Goal: Transaction & Acquisition: Purchase product/service

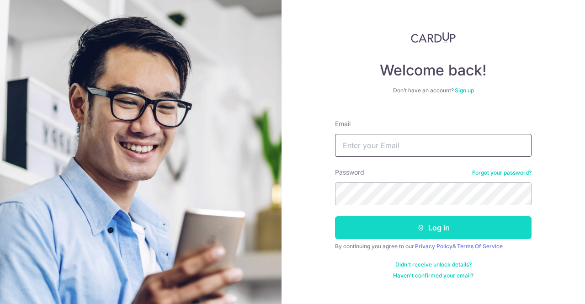
type input "renasoh@gmail.com"
click at [389, 228] on button "Log in" at bounding box center [433, 227] width 197 height 23
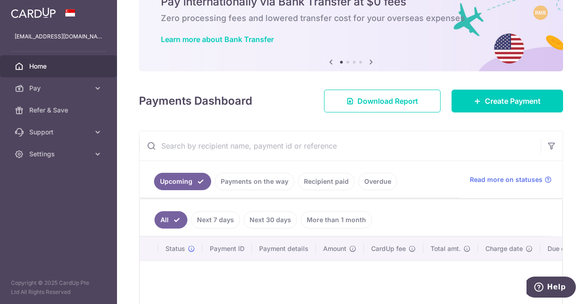
scroll to position [91, 0]
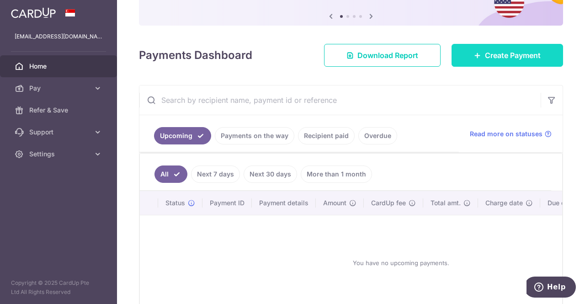
click at [465, 58] on link "Create Payment" at bounding box center [508, 55] width 112 height 23
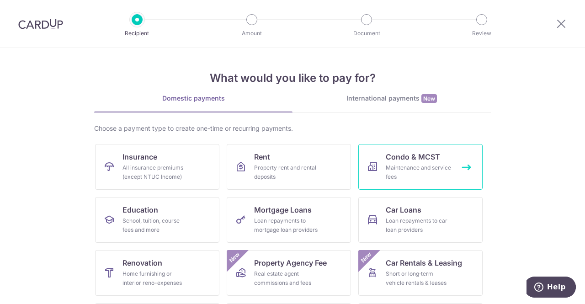
click at [396, 156] on span "Condo & MCST" at bounding box center [413, 156] width 54 height 11
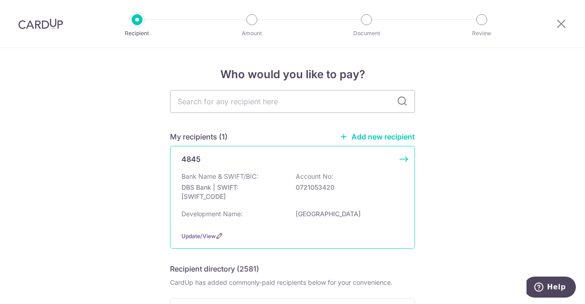
click at [251, 176] on p "Bank Name & SWIFT/BIC:" at bounding box center [220, 176] width 77 height 9
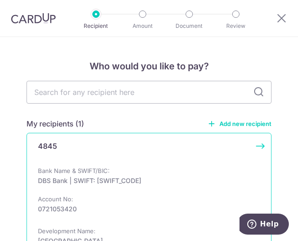
click at [128, 158] on div "4845" at bounding box center [143, 150] width 211 height 18
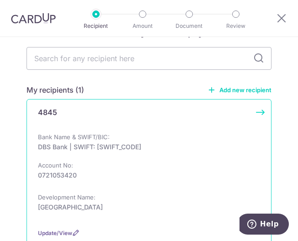
scroll to position [46, 0]
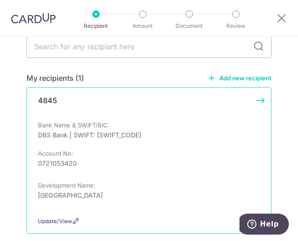
click at [128, 153] on div "Bank Name & SWIFT/BIC: DBS Bank | SWIFT: DBSSSGSGXXX Account No: 0721053420" at bounding box center [149, 149] width 222 height 57
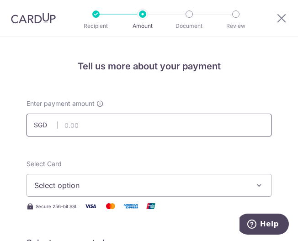
click at [69, 115] on input "text" at bounding box center [149, 125] width 245 height 23
click at [107, 115] on input "text" at bounding box center [149, 125] width 245 height 23
paste input "BOFF185"
type input "1"
drag, startPoint x: 106, startPoint y: 121, endPoint x: 101, endPoint y: 112, distance: 9.8
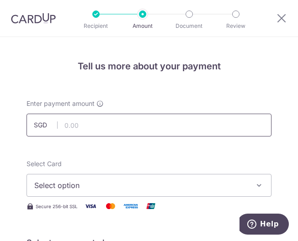
click at [106, 121] on input "text" at bounding box center [149, 125] width 245 height 23
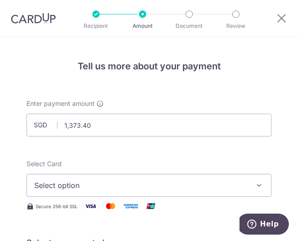
drag, startPoint x: 54, startPoint y: 129, endPoint x: 80, endPoint y: 111, distance: 31.2
click at [57, 129] on div "SGD 1,373.40 1373.40" at bounding box center [149, 125] width 245 height 23
click at [62, 128] on input "1,373.40" at bounding box center [149, 125] width 245 height 23
type input "1,373.40"
drag, startPoint x: 83, startPoint y: 189, endPoint x: 83, endPoint y: 184, distance: 4.6
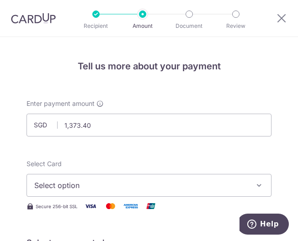
click at [83, 189] on span "Select option" at bounding box center [142, 185] width 217 height 11
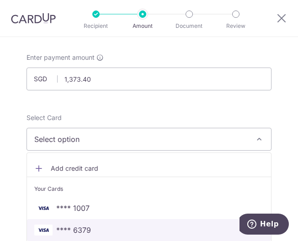
scroll to position [91, 0]
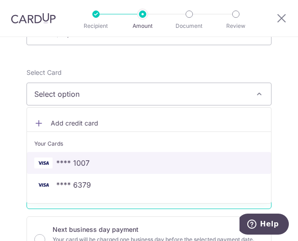
click at [72, 168] on link "**** 1007" at bounding box center [149, 163] width 244 height 22
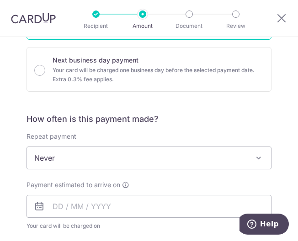
scroll to position [274, 0]
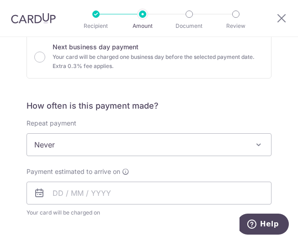
click at [65, 141] on span "Never" at bounding box center [149, 145] width 244 height 22
drag, startPoint x: 65, startPoint y: 141, endPoint x: 77, endPoint y: 99, distance: 43.8
click at [76, 101] on div "How often is this payment made? Repeat payment Never Every week Every month Eve…" at bounding box center [149, 168] width 245 height 135
click at [91, 150] on span "Never" at bounding box center [149, 145] width 244 height 22
click at [208, 144] on span "Never" at bounding box center [149, 145] width 244 height 22
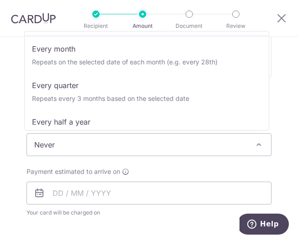
scroll to position [91, 0]
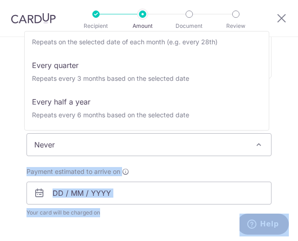
drag, startPoint x: 269, startPoint y: 70, endPoint x: 270, endPoint y: 117, distance: 46.6
click at [270, 117] on body "Recipient Amount Document Review Tell us more about your payment Enter payment …" at bounding box center [149, 120] width 298 height 241
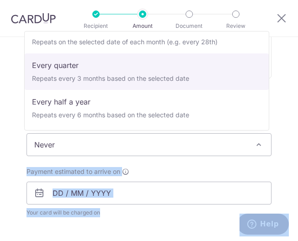
select select "4"
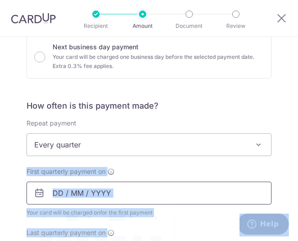
click at [143, 187] on input "text" at bounding box center [149, 193] width 245 height 23
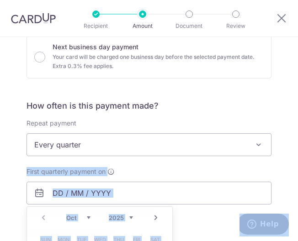
click at [187, 211] on span "Your card will be charged on for the first payment" at bounding box center [149, 212] width 245 height 9
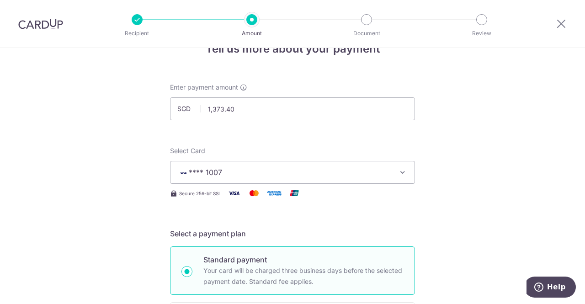
scroll to position [0, 0]
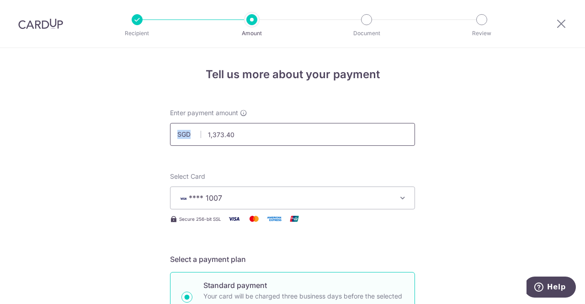
click at [247, 124] on div "Enter payment amount SGD 1,373.40 1373.40" at bounding box center [292, 126] width 245 height 37
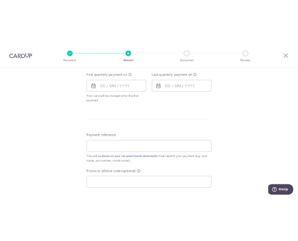
scroll to position [457, 0]
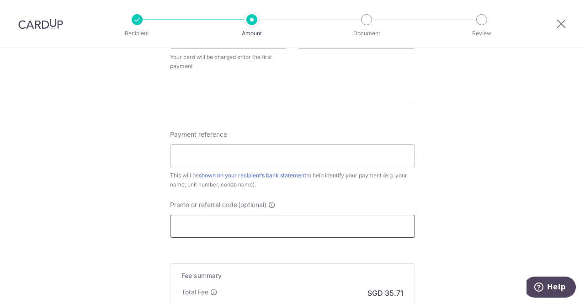
click at [236, 216] on input "Promo or referral code (optional)" at bounding box center [292, 226] width 245 height 23
paste input "3HOME25R"
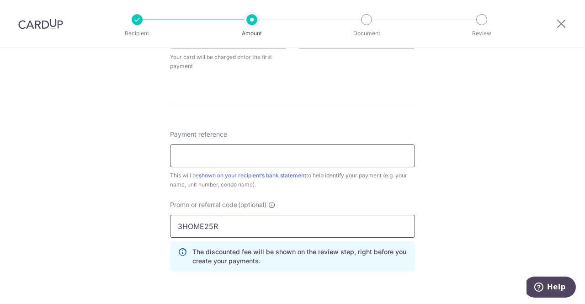
type input "3HOME25R"
click at [231, 155] on input "Payment reference" at bounding box center [292, 155] width 245 height 23
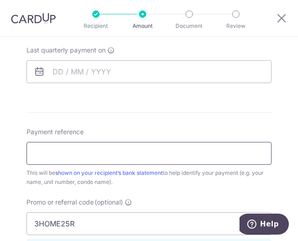
click at [77, 151] on input "Payment reference" at bounding box center [149, 153] width 245 height 23
type input "1"
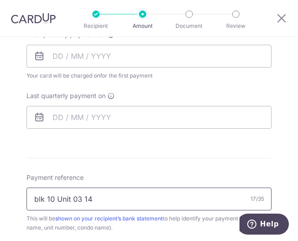
type input "blk 10 Unit 03 14"
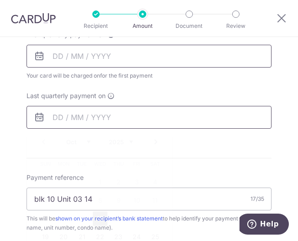
drag, startPoint x: 197, startPoint y: 123, endPoint x: 95, endPoint y: 46, distance: 127.3
click at [196, 123] on input "text" at bounding box center [149, 117] width 245 height 23
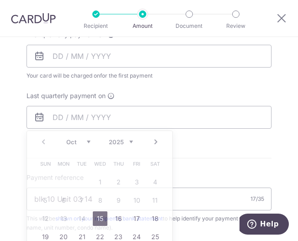
click at [78, 39] on div "First quarterly payment on Your card will be charged on for the first payment *…" at bounding box center [149, 55] width 245 height 50
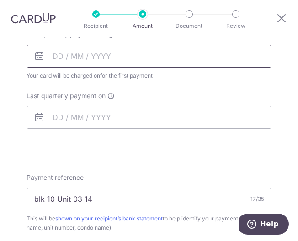
click at [79, 52] on input "text" at bounding box center [149, 56] width 245 height 23
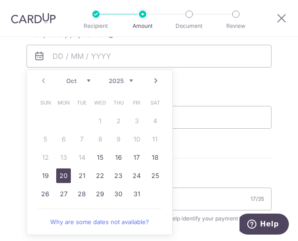
click at [67, 176] on link "20" at bounding box center [63, 176] width 15 height 15
type input "20/10/2025"
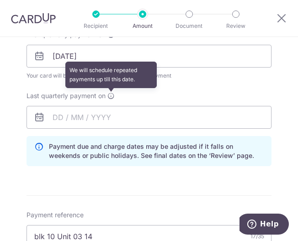
click at [108, 98] on icon at bounding box center [110, 95] width 7 height 7
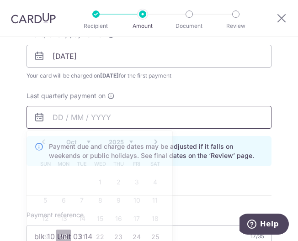
click at [101, 117] on input "text" at bounding box center [149, 117] width 245 height 23
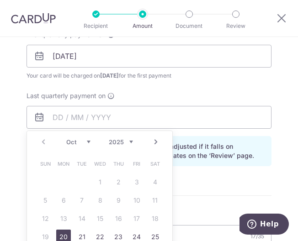
click at [154, 141] on link "Next" at bounding box center [155, 142] width 11 height 11
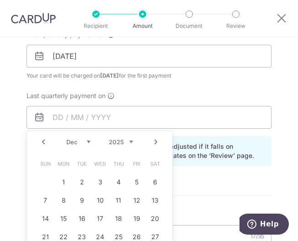
click at [154, 141] on link "Next" at bounding box center [155, 142] width 11 height 11
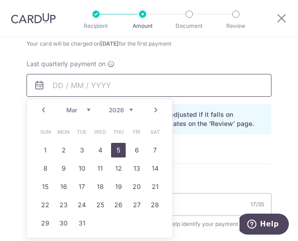
scroll to position [457, 0]
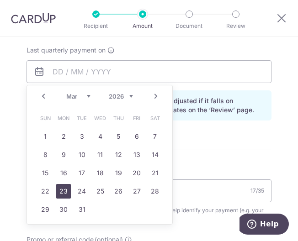
click at [60, 188] on link "23" at bounding box center [63, 191] width 15 height 15
type input "23/03/2026"
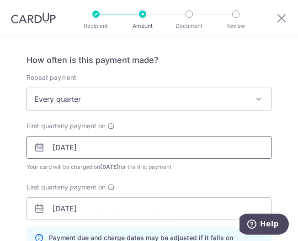
click at [64, 139] on input "20/10/2025" at bounding box center [149, 147] width 245 height 23
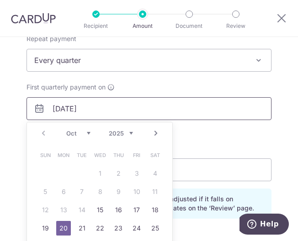
scroll to position [411, 0]
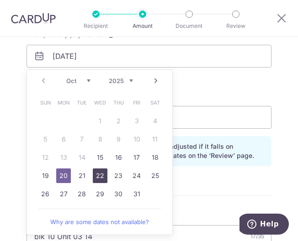
click at [96, 175] on link "22" at bounding box center [100, 176] width 15 height 15
type input "22/10/2025"
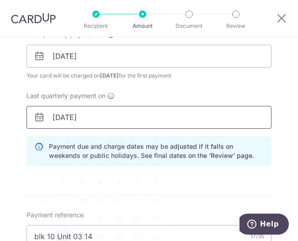
click at [80, 118] on input "23/03/2026" at bounding box center [149, 117] width 245 height 23
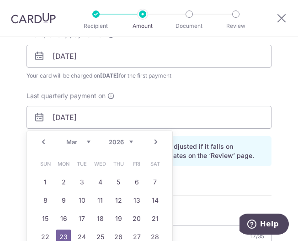
click at [156, 141] on link "Next" at bounding box center [155, 142] width 11 height 11
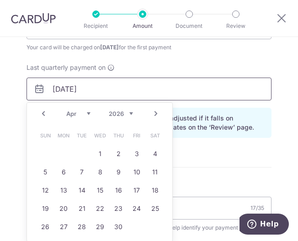
scroll to position [503, 0]
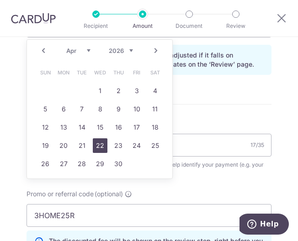
click at [103, 140] on link "22" at bounding box center [100, 146] width 15 height 15
type input "22/04/2026"
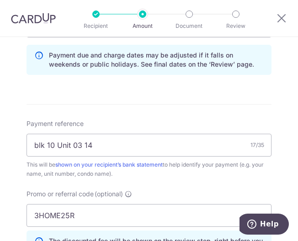
click at [156, 111] on form "Enter payment amount SGD 1,373.40 1373.40 Select Card **** 1007 Add credit card…" at bounding box center [149, 13] width 245 height 834
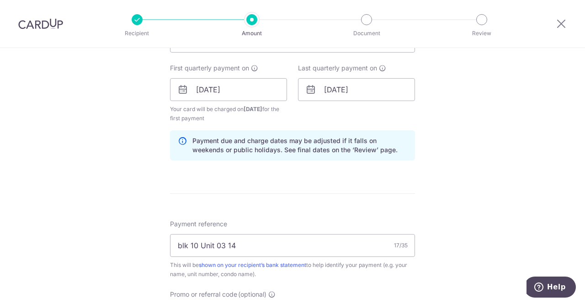
scroll to position [411, 0]
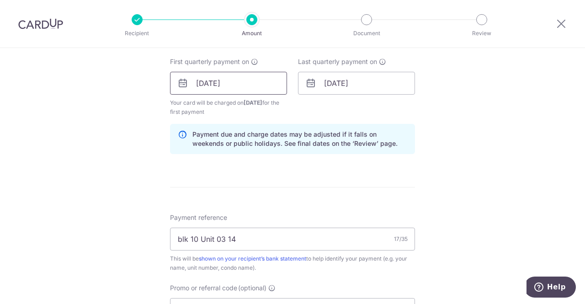
click at [234, 84] on input "22/10/2025" at bounding box center [228, 83] width 117 height 23
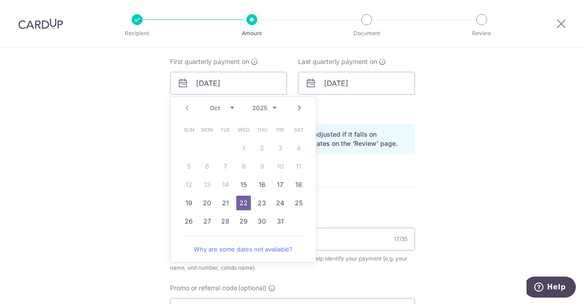
click at [298, 112] on div "Tell us more about your payment Enter payment amount SGD 1,373.40 1373.40 Selec…" at bounding box center [292, 94] width 585 height 915
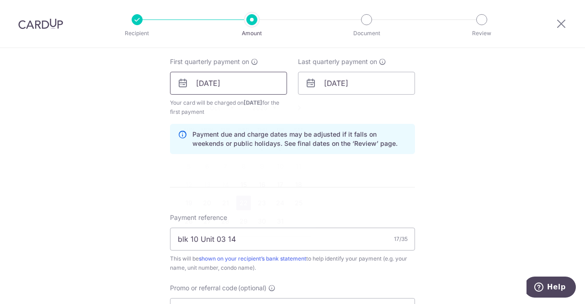
click at [251, 83] on input "22/10/2025" at bounding box center [228, 83] width 117 height 23
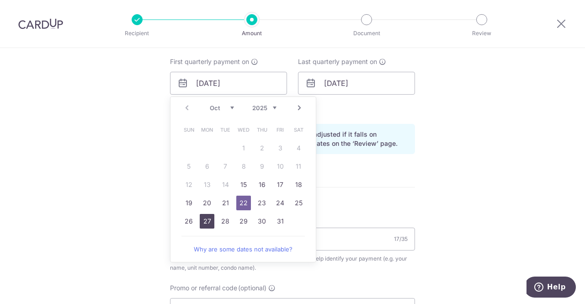
click at [210, 216] on link "27" at bounding box center [207, 221] width 15 height 15
type input "27/10/2025"
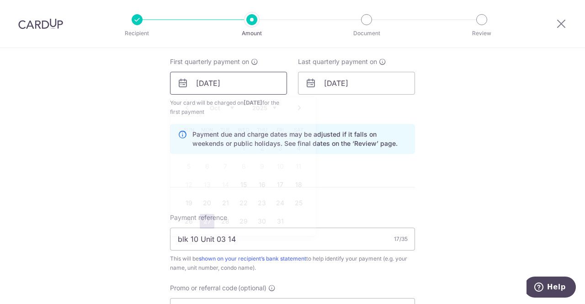
click at [230, 84] on input "27/10/2025" at bounding box center [228, 83] width 117 height 23
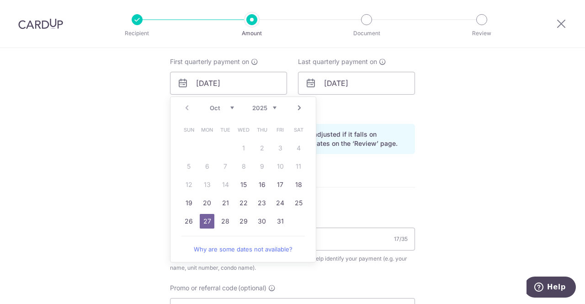
click at [298, 68] on div "Last quarterly payment on 22/04/2026" at bounding box center [356, 75] width 117 height 37
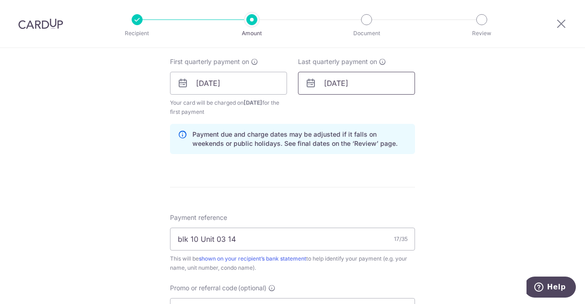
click at [298, 83] on input "22/04/2026" at bounding box center [356, 83] width 117 height 23
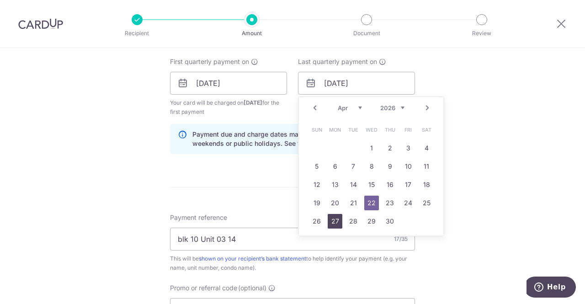
click at [298, 217] on link "27" at bounding box center [335, 221] width 15 height 15
type input "27/04/2026"
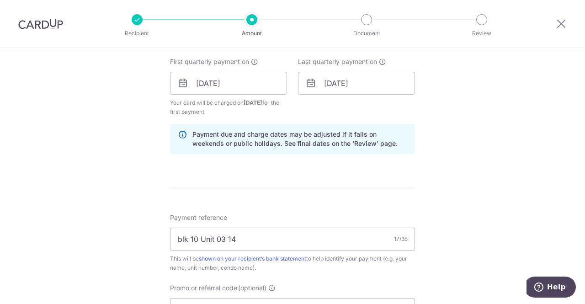
click at [298, 127] on div "Tell us more about your payment Enter payment amount SGD 1,373.40 1373.40 Selec…" at bounding box center [292, 94] width 585 height 915
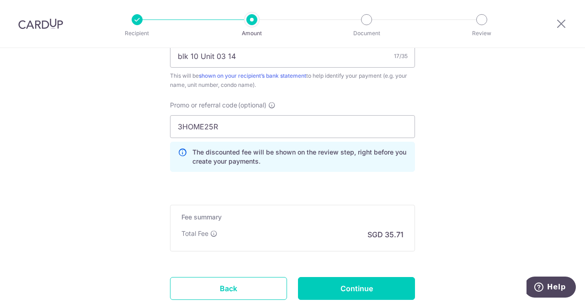
scroll to position [656, 0]
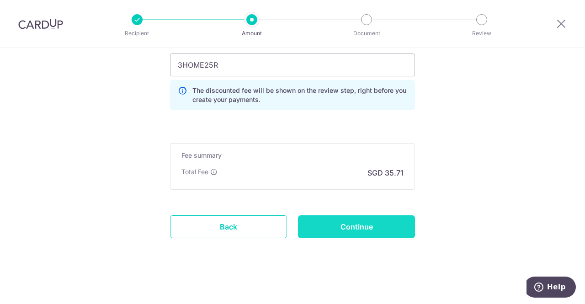
click at [298, 223] on input "Continue" at bounding box center [356, 226] width 117 height 23
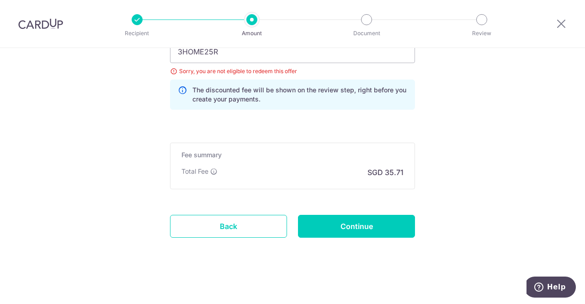
scroll to position [531, 0]
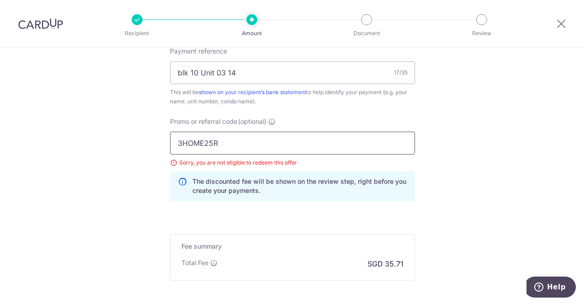
click at [241, 145] on input "3HOME25R" at bounding box center [292, 143] width 245 height 23
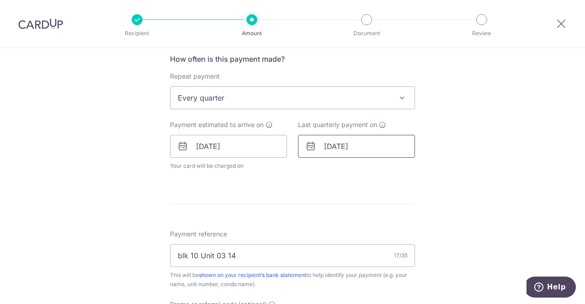
click at [347, 138] on input "27/04/2026" at bounding box center [356, 146] width 117 height 23
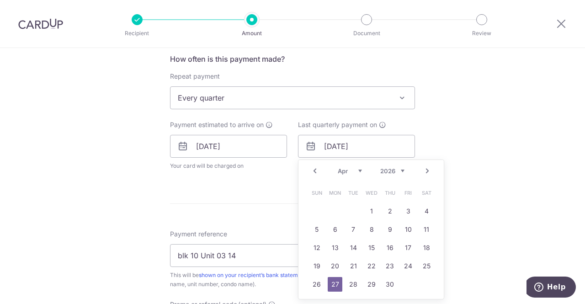
click at [429, 174] on link "Next" at bounding box center [427, 171] width 11 height 11
click at [424, 173] on link "Next" at bounding box center [427, 171] width 11 height 11
click at [423, 173] on link "Next" at bounding box center [427, 171] width 11 height 11
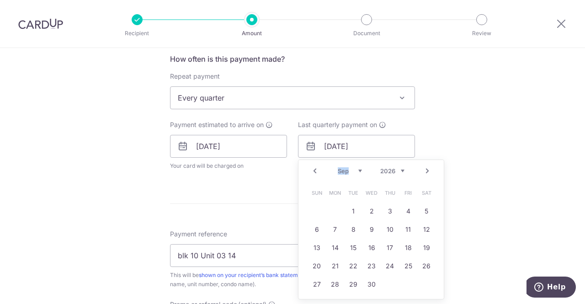
click at [427, 166] on div "Prev Next Jan Feb Mar Apr May Jun Jul Aug Sep Oct Nov Dec 2025 2026 2027 2028 2…" at bounding box center [371, 171] width 145 height 22
click at [428, 170] on link "Next" at bounding box center [427, 171] width 11 height 11
click at [351, 284] on link "27" at bounding box center [353, 284] width 15 height 15
type input "[DATE]"
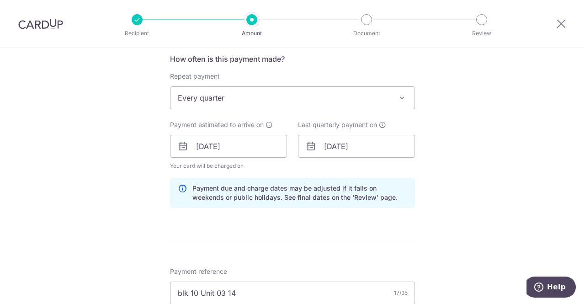
click at [437, 189] on div "Tell us more about your payment Enter payment amount SGD 1,373.40 1373.40 Selec…" at bounding box center [292, 159] width 585 height 918
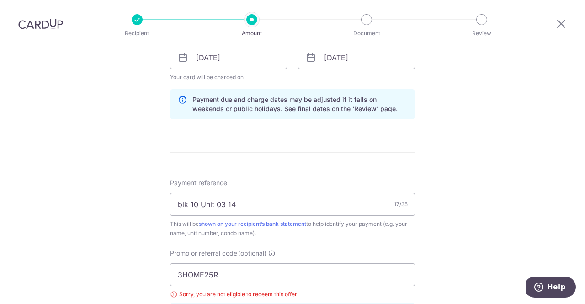
scroll to position [623, 0]
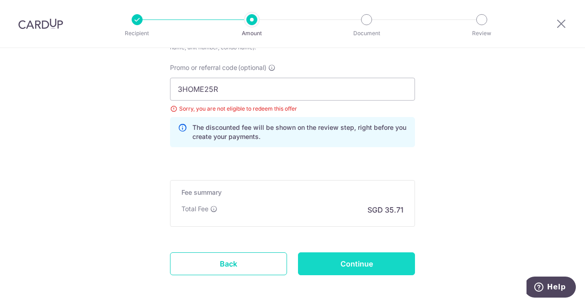
click at [354, 252] on input "Continue" at bounding box center [356, 263] width 117 height 23
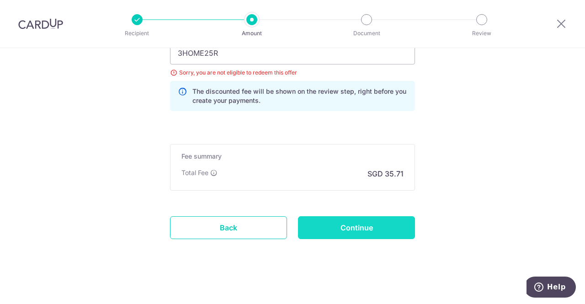
scroll to position [623, 0]
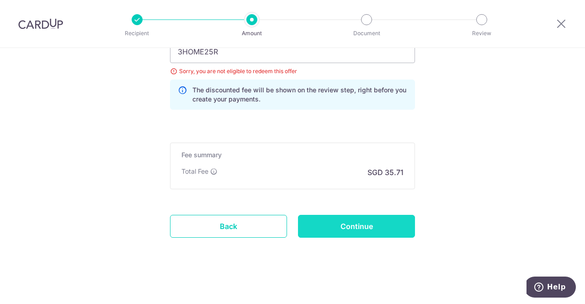
click at [344, 220] on input "Continue" at bounding box center [356, 226] width 117 height 23
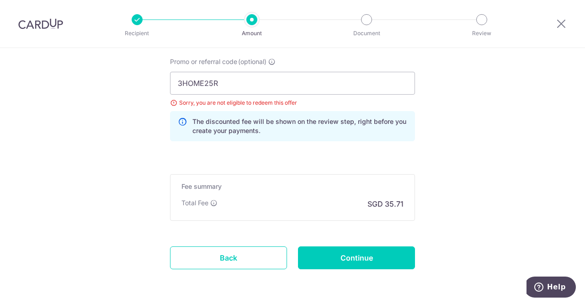
scroll to position [577, 0]
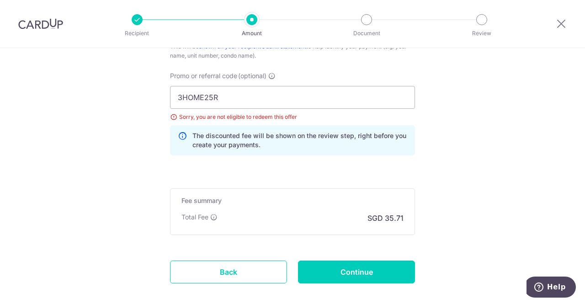
click at [173, 116] on div "Sorry, you are not eligible to redeem this offer" at bounding box center [292, 116] width 245 height 9
drag, startPoint x: 192, startPoint y: 90, endPoint x: 91, endPoint y: 5, distance: 131.7
paste input "text"
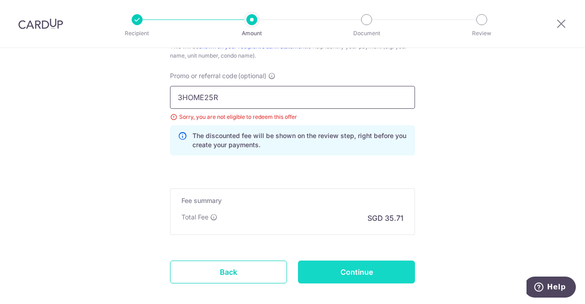
type input "3HOME25R"
click at [346, 272] on input "Continue" at bounding box center [356, 272] width 117 height 23
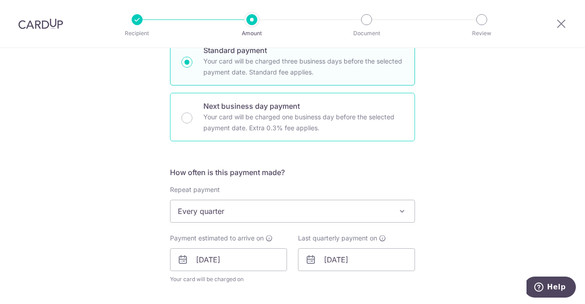
scroll to position [274, 0]
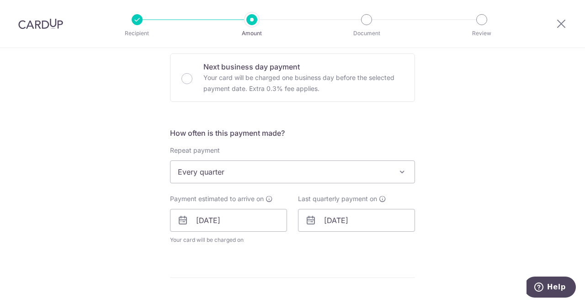
click at [242, 166] on span "Every quarter" at bounding box center [293, 172] width 244 height 22
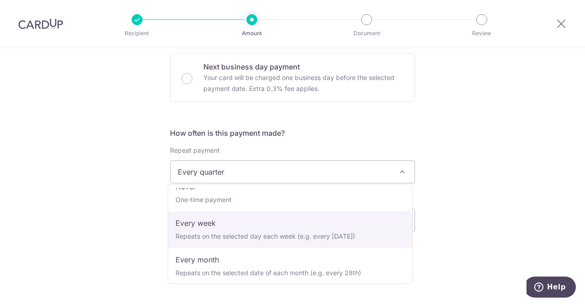
scroll to position [0, 0]
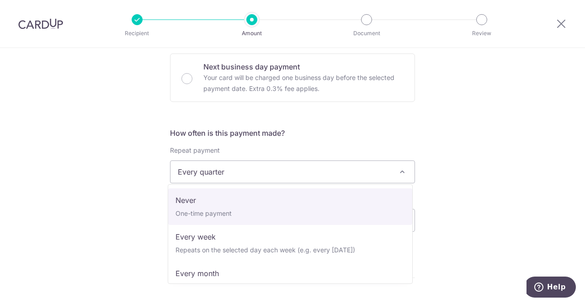
select select "1"
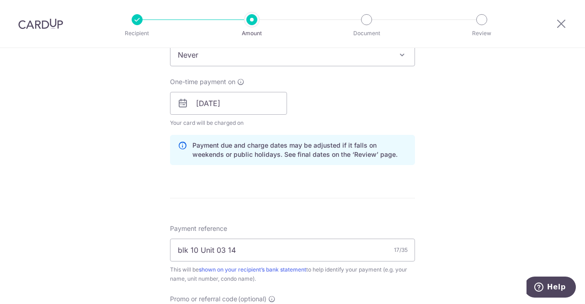
scroll to position [320, 0]
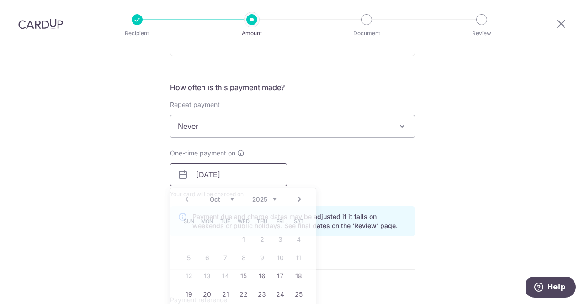
click at [226, 172] on input "[DATE]" at bounding box center [228, 174] width 117 height 23
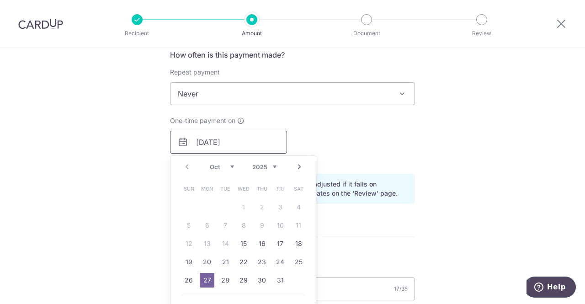
scroll to position [366, 0]
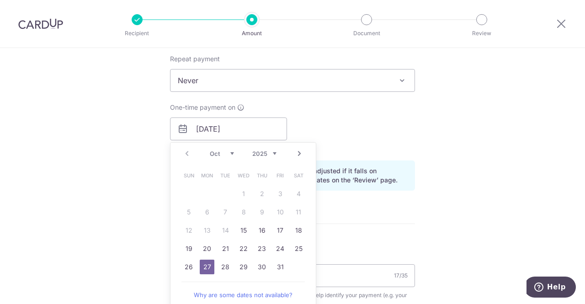
click at [210, 266] on link "27" at bounding box center [207, 267] width 15 height 15
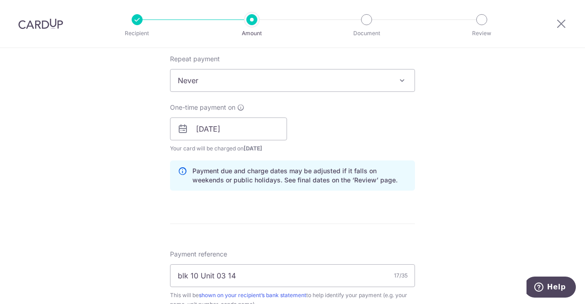
click at [443, 186] on div "Tell us more about your payment Enter payment amount SGD 1,373.40 1373.40 Selec…" at bounding box center [292, 141] width 585 height 918
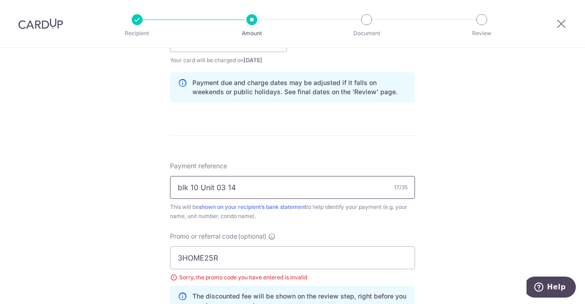
scroll to position [503, 0]
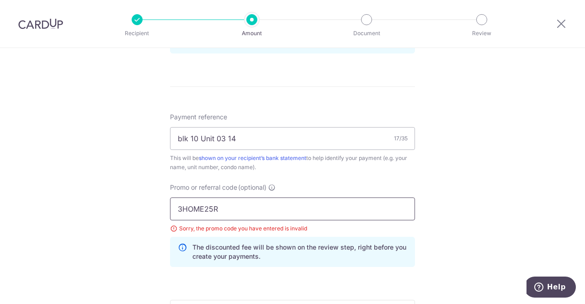
drag, startPoint x: 259, startPoint y: 204, endPoint x: 190, endPoint y: 104, distance: 121.6
click at [258, 204] on input "3HOME25R" at bounding box center [292, 209] width 245 height 23
drag, startPoint x: 250, startPoint y: 214, endPoint x: 114, endPoint y: 192, distance: 137.1
click at [109, 199] on div "Tell us more about your payment Enter payment amount SGD 1,373.40 1373.40 Selec…" at bounding box center [292, 4] width 585 height 918
paste input "OFF225"
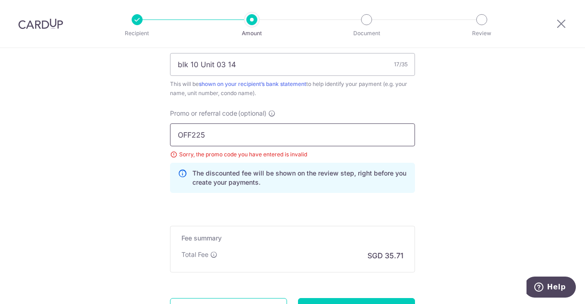
scroll to position [640, 0]
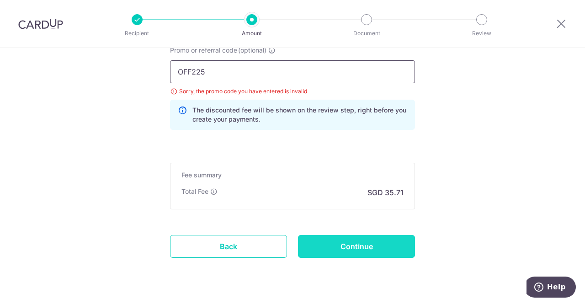
type input "OFF225"
click at [375, 250] on input "Continue" at bounding box center [356, 246] width 117 height 23
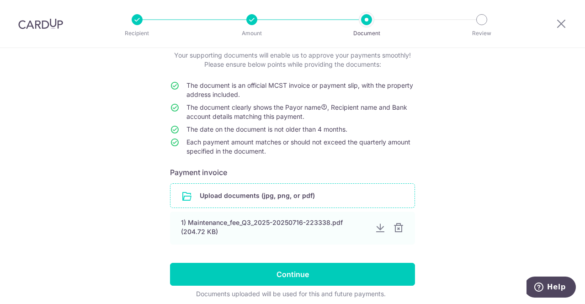
scroll to position [94, 0]
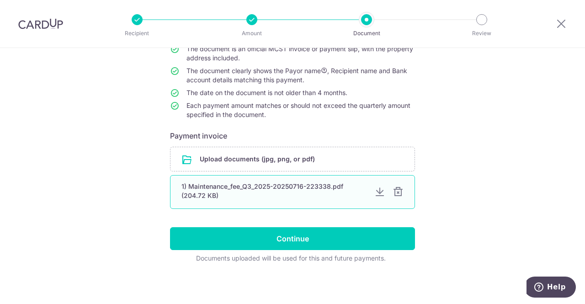
click at [398, 193] on div at bounding box center [398, 192] width 11 height 11
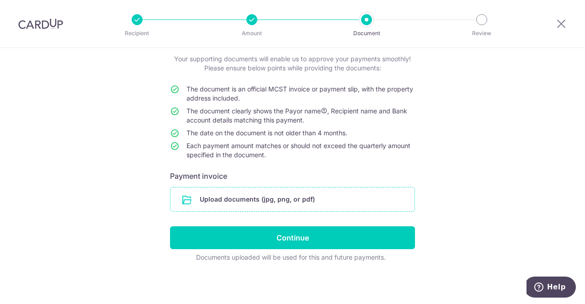
click at [358, 203] on input "file" at bounding box center [293, 199] width 244 height 24
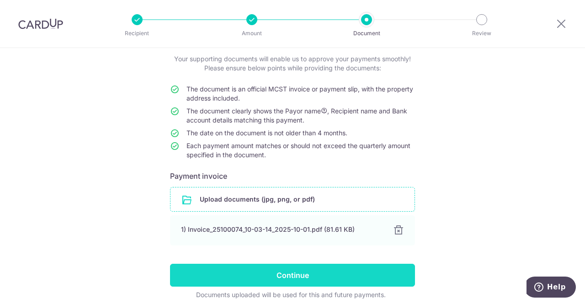
click at [295, 282] on input "Continue" at bounding box center [292, 275] width 245 height 23
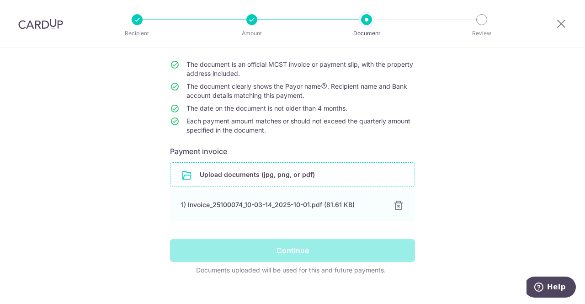
scroll to position [91, 0]
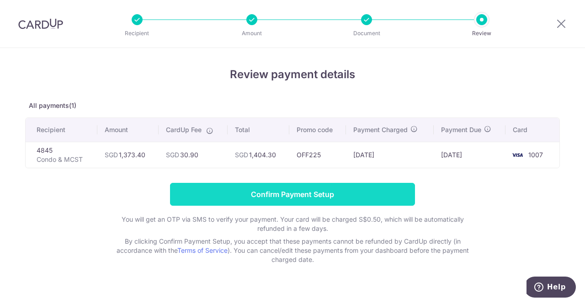
click at [256, 196] on input "Confirm Payment Setup" at bounding box center [292, 194] width 245 height 23
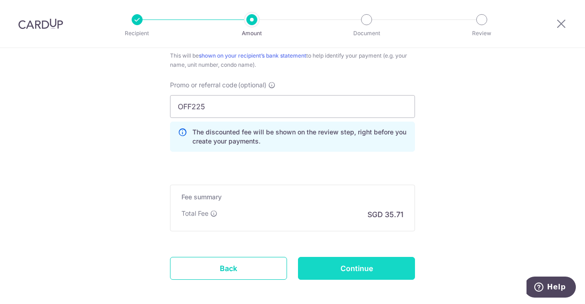
scroll to position [684, 0]
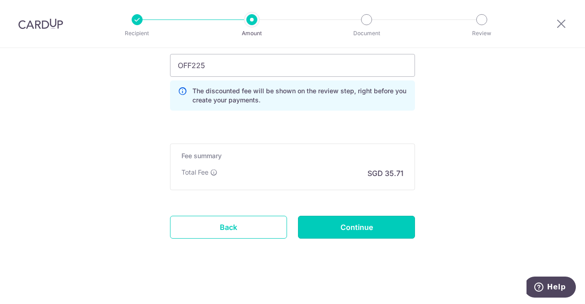
click at [400, 224] on input "Continue" at bounding box center [356, 227] width 117 height 23
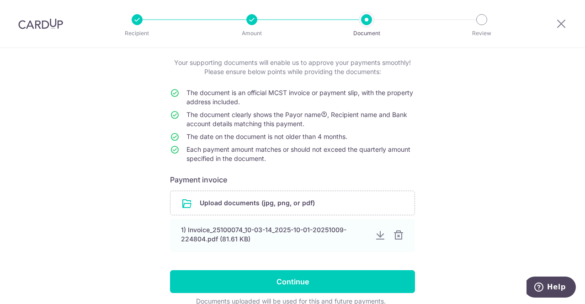
scroll to position [91, 0]
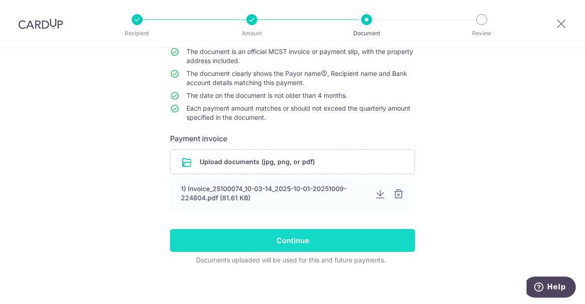
click at [379, 241] on input "Continue" at bounding box center [292, 240] width 245 height 23
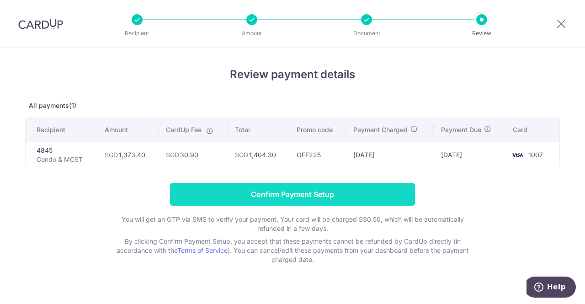
click at [294, 191] on input "Confirm Payment Setup" at bounding box center [292, 194] width 245 height 23
